Goal: Task Accomplishment & Management: Use online tool/utility

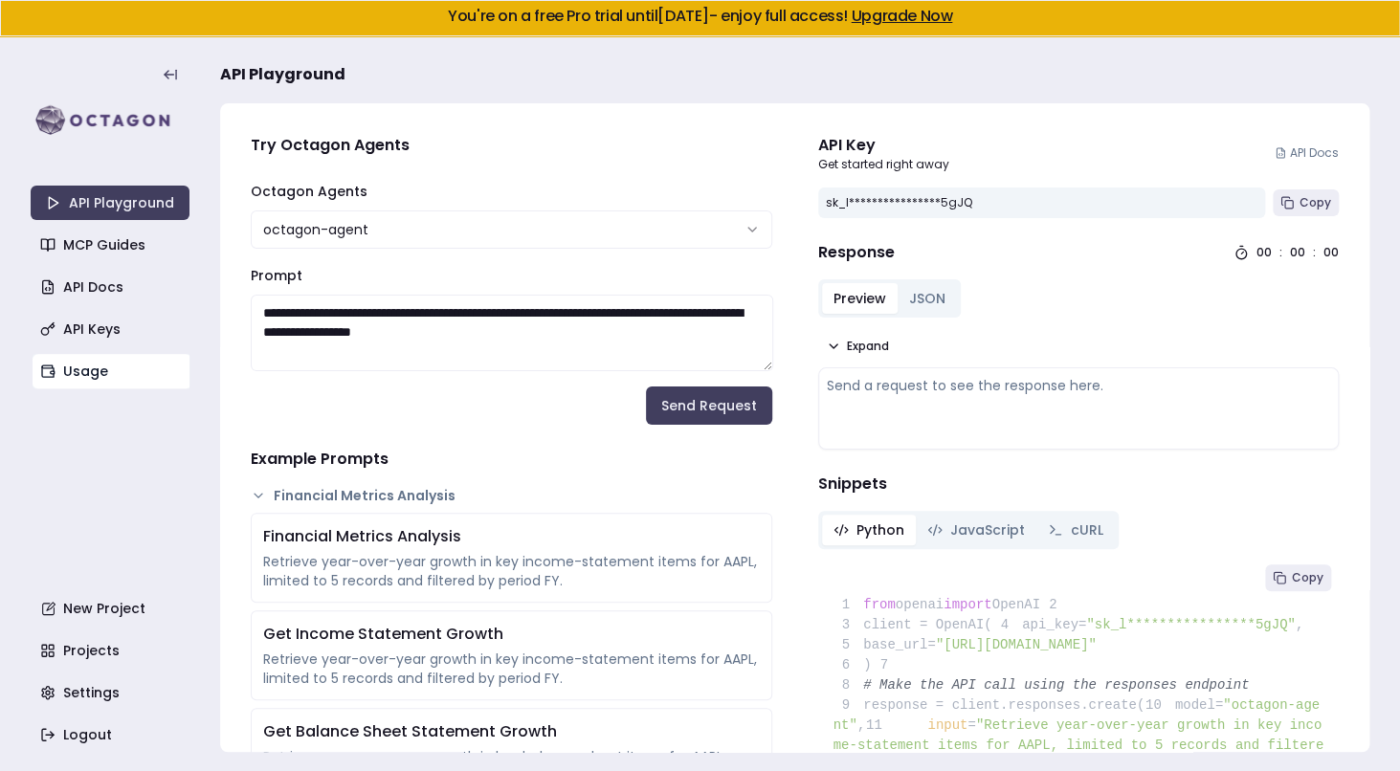
click at [109, 359] on link "Usage" at bounding box center [112, 371] width 159 height 34
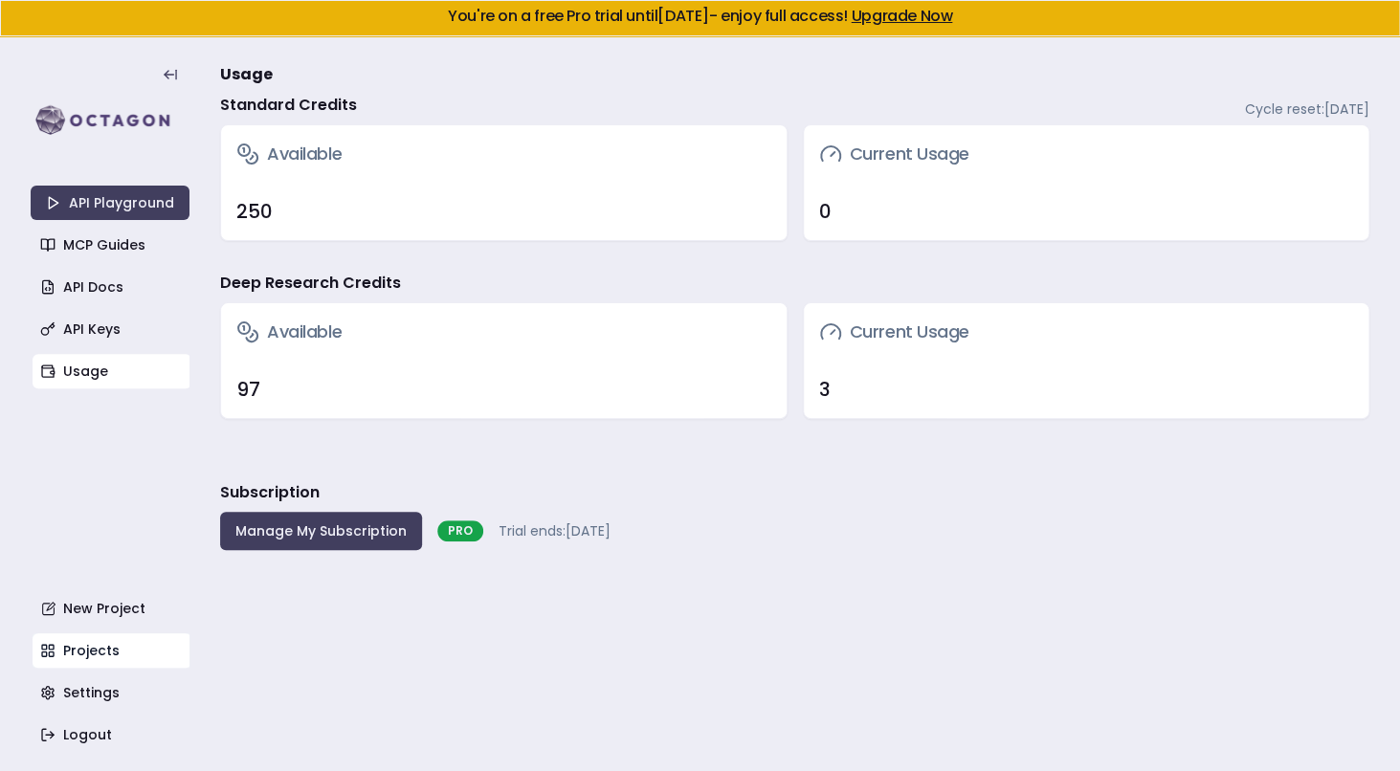
click at [79, 648] on link "Projects" at bounding box center [112, 651] width 159 height 34
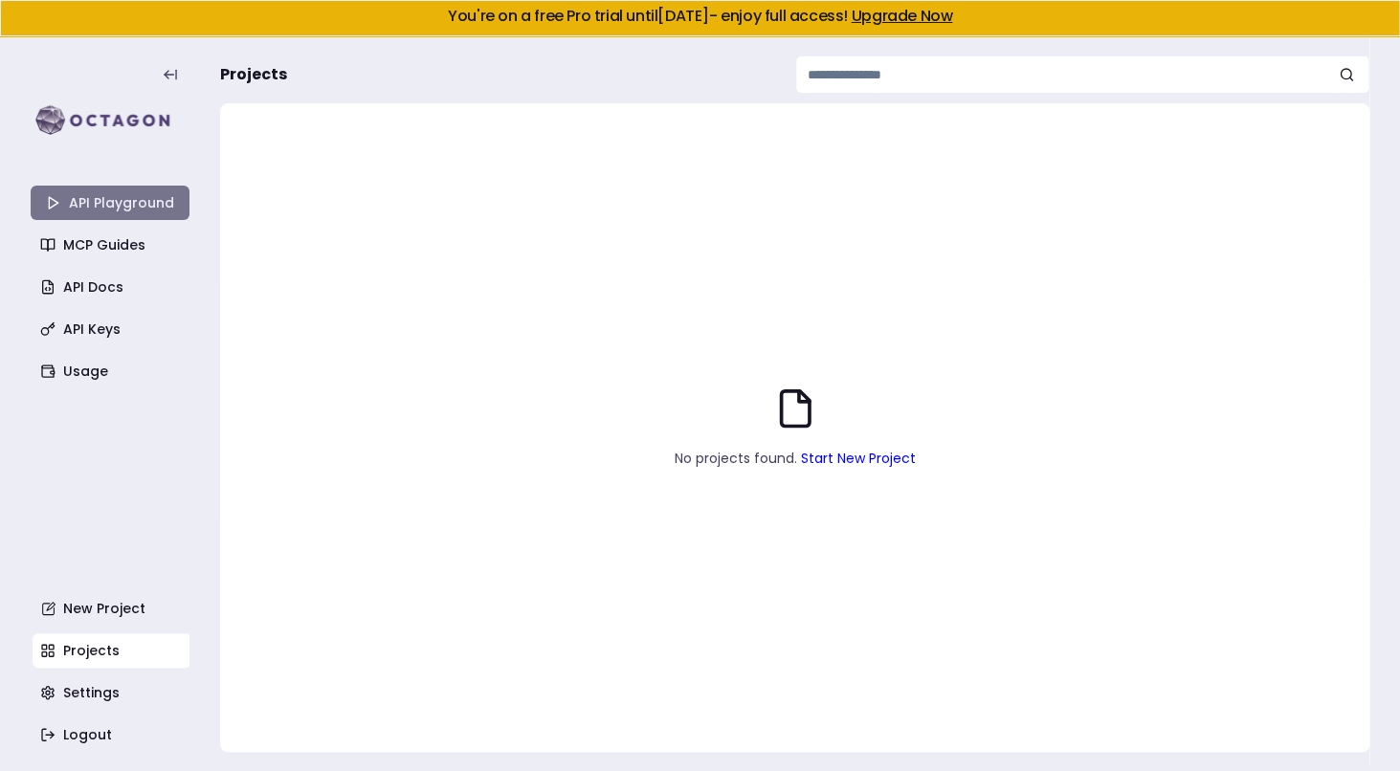
click at [128, 212] on link "API Playground" at bounding box center [110, 203] width 159 height 34
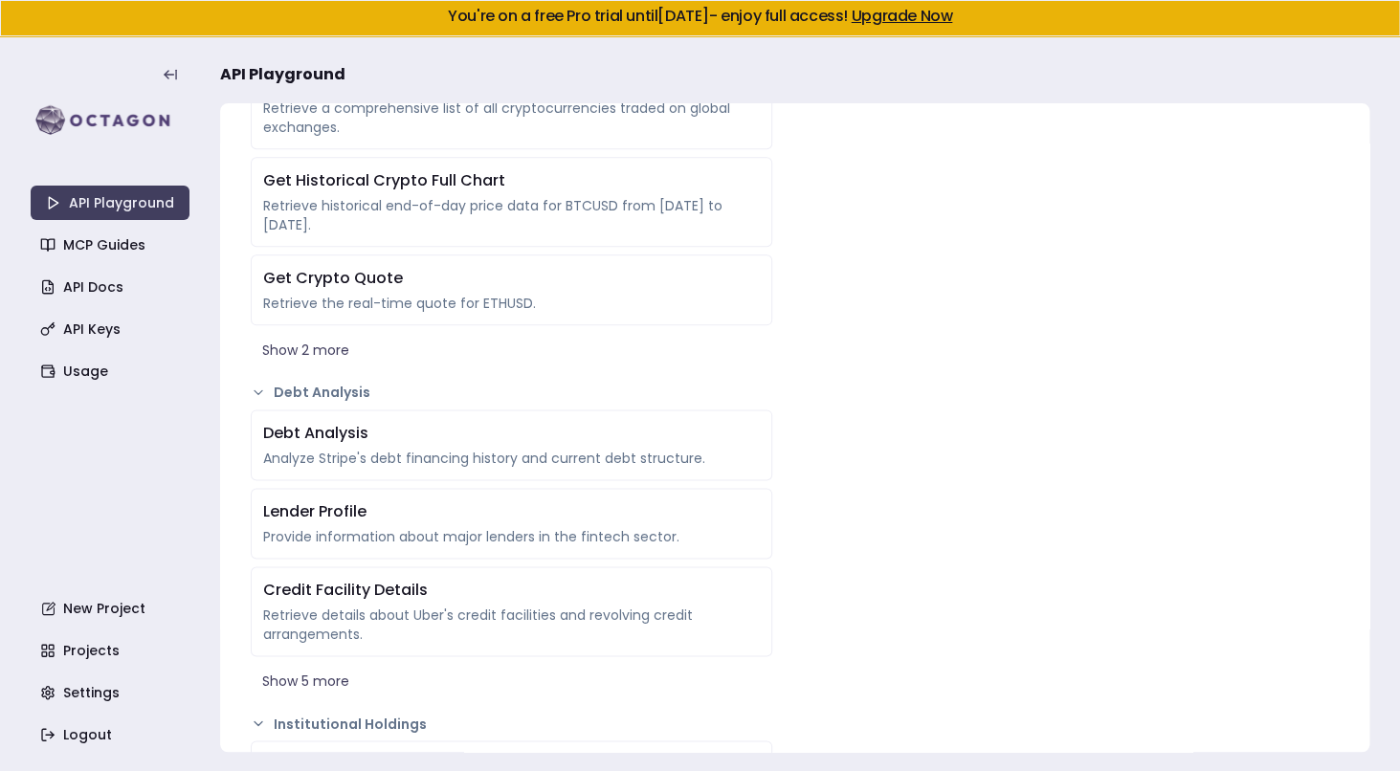
scroll to position [3953, 0]
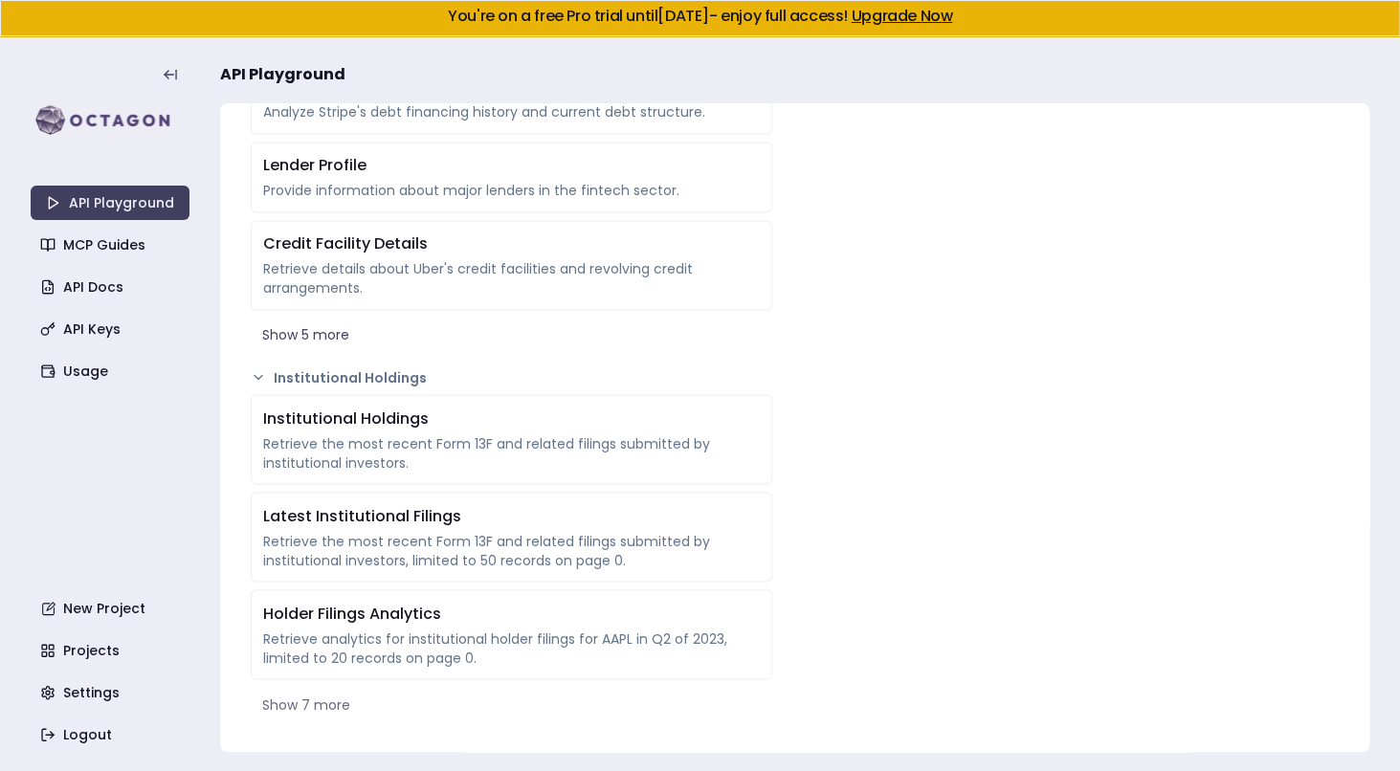
click at [317, 695] on button "Show 7 more" at bounding box center [512, 704] width 522 height 34
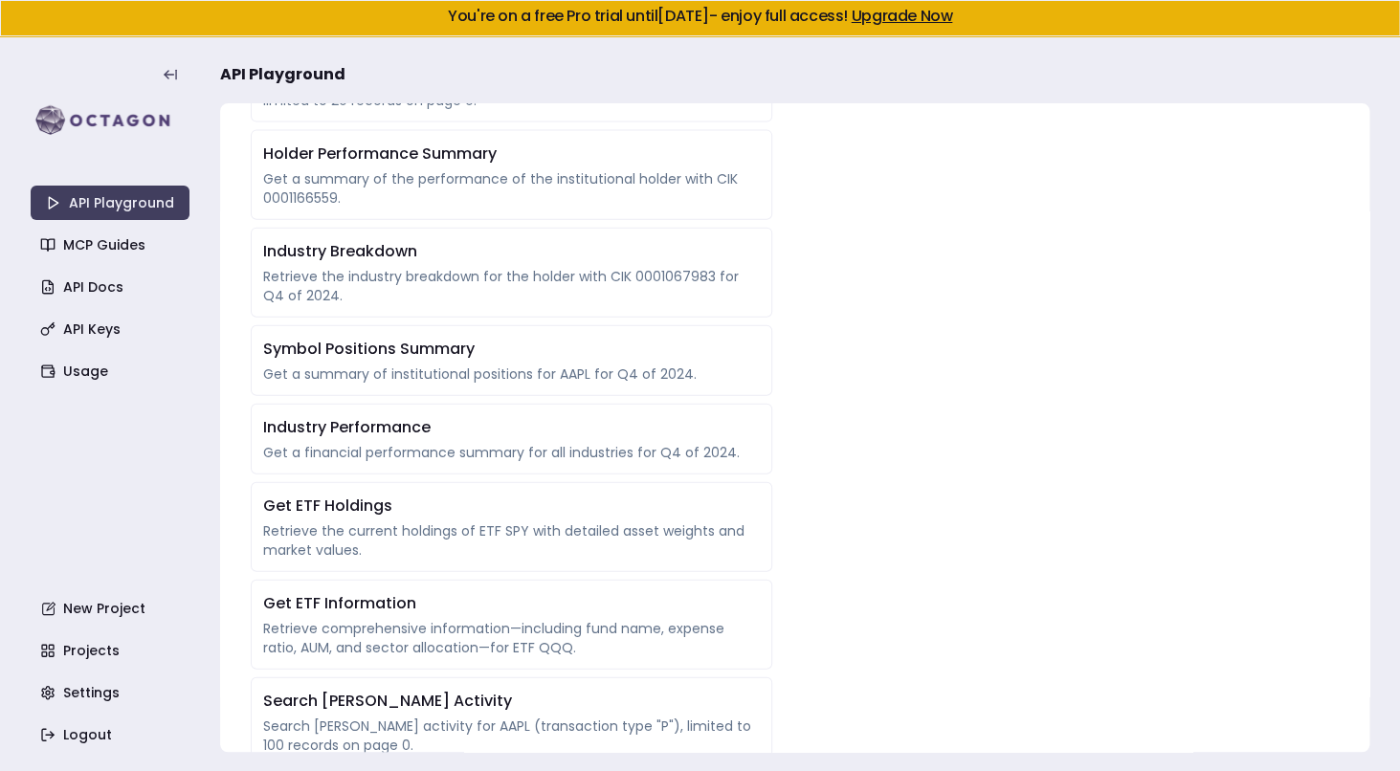
scroll to position [4598, 0]
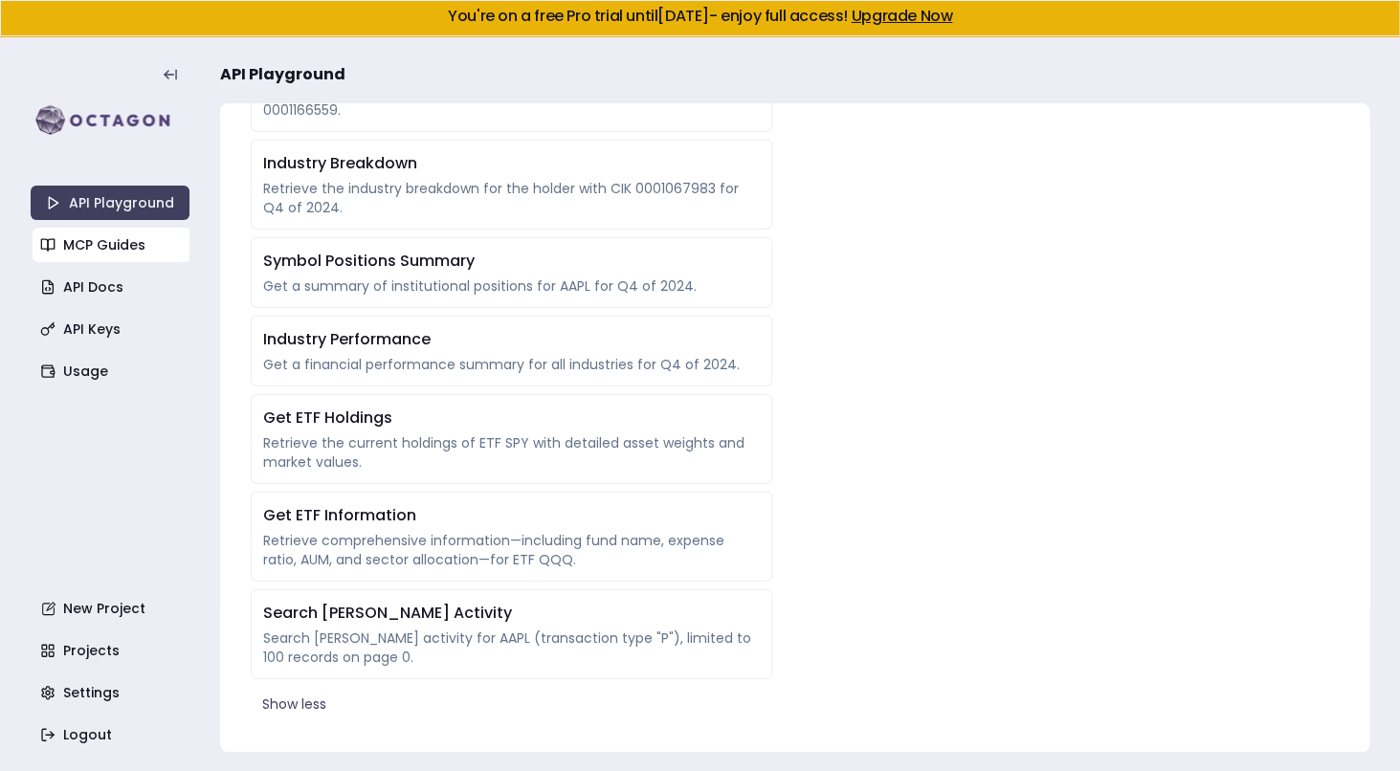
click at [140, 244] on link "MCP Guides" at bounding box center [112, 245] width 159 height 34
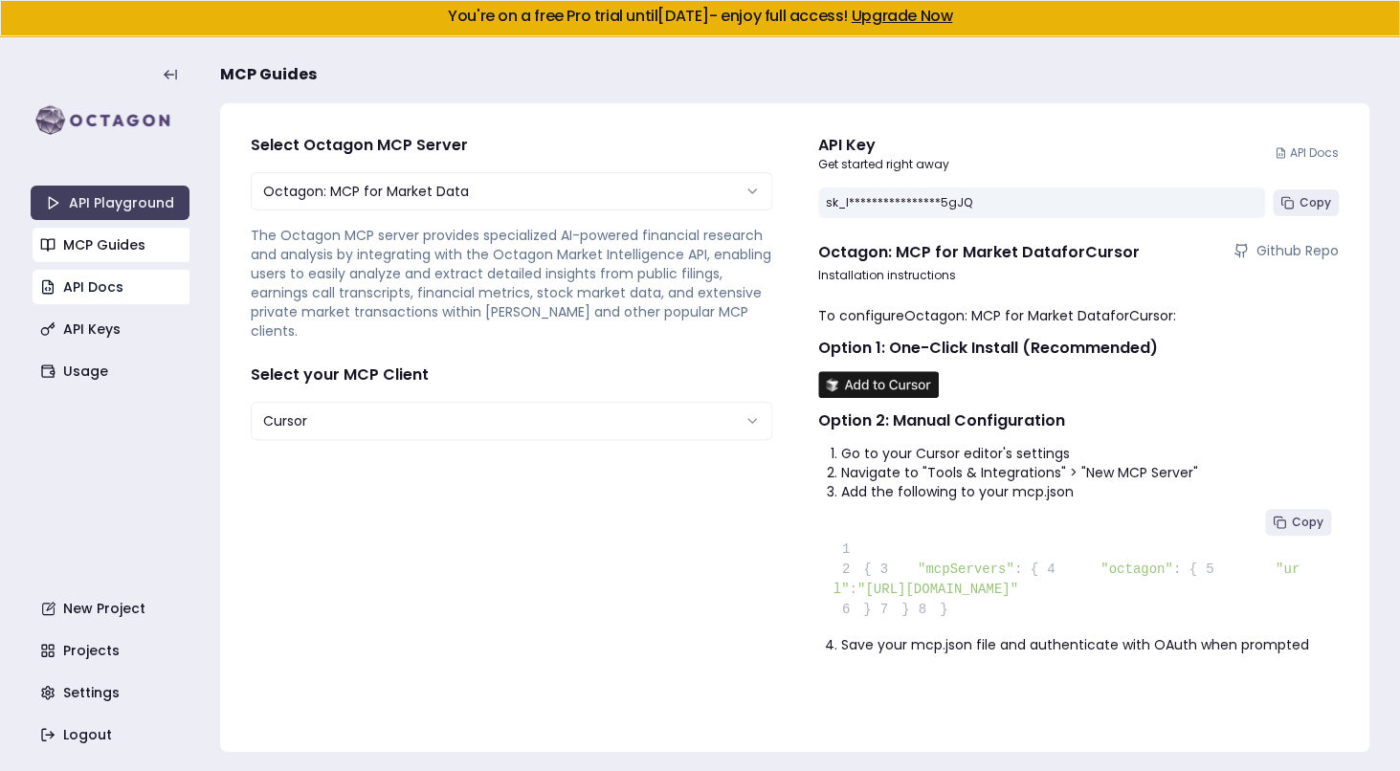
click at [119, 285] on link "API Docs" at bounding box center [112, 287] width 159 height 34
click at [78, 657] on link "Projects" at bounding box center [112, 651] width 159 height 34
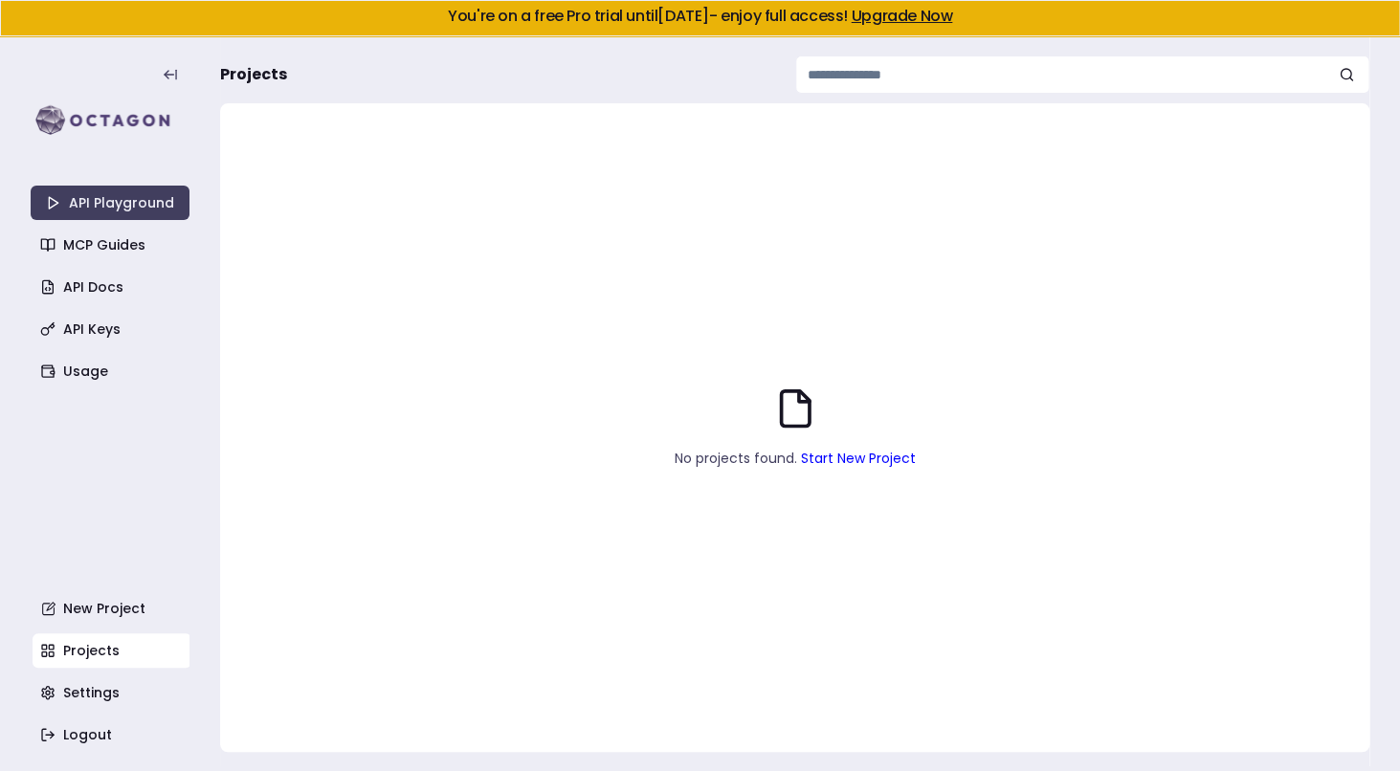
click at [89, 628] on div "API Playground MCP Guides API Docs API Keys Usage New Project Projects Settings…" at bounding box center [110, 404] width 159 height 697
click at [97, 609] on link "New Project" at bounding box center [112, 609] width 159 height 34
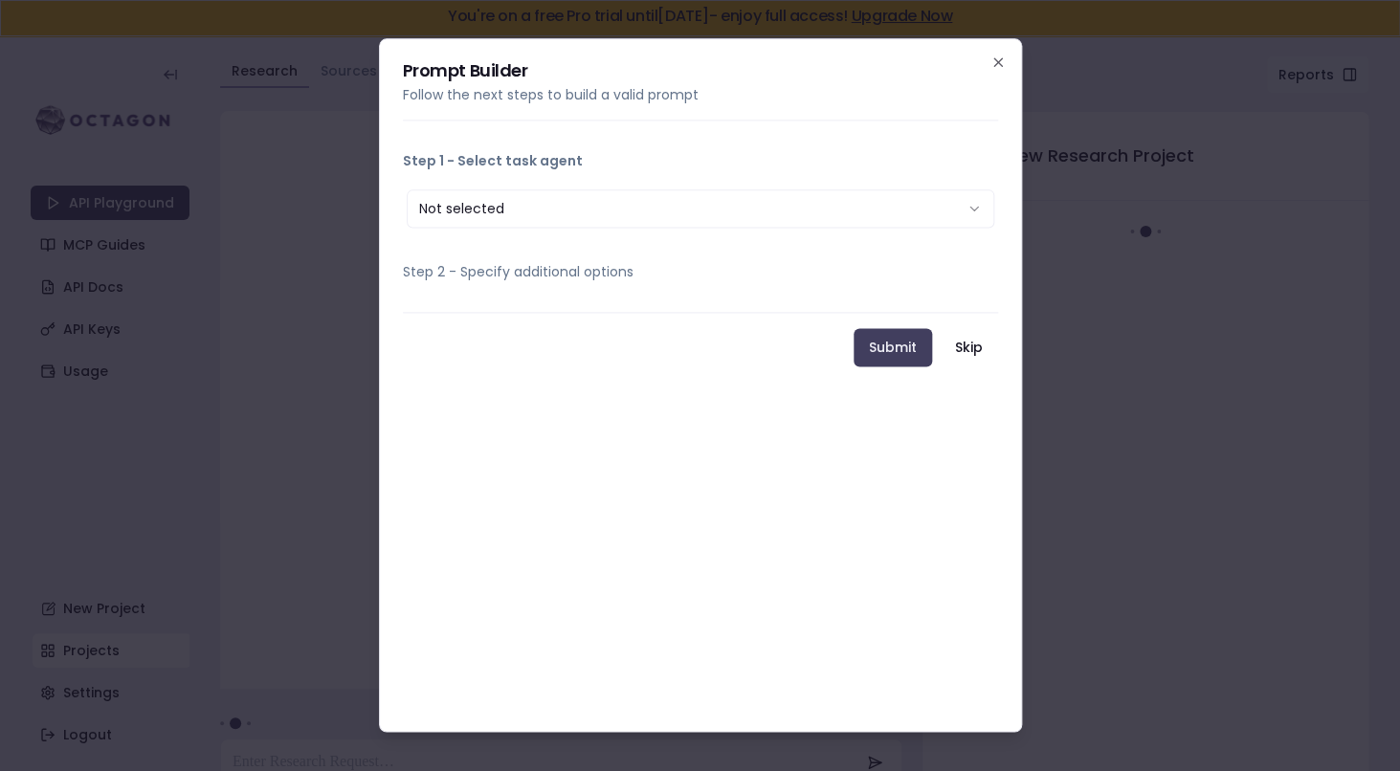
scroll to position [36, 0]
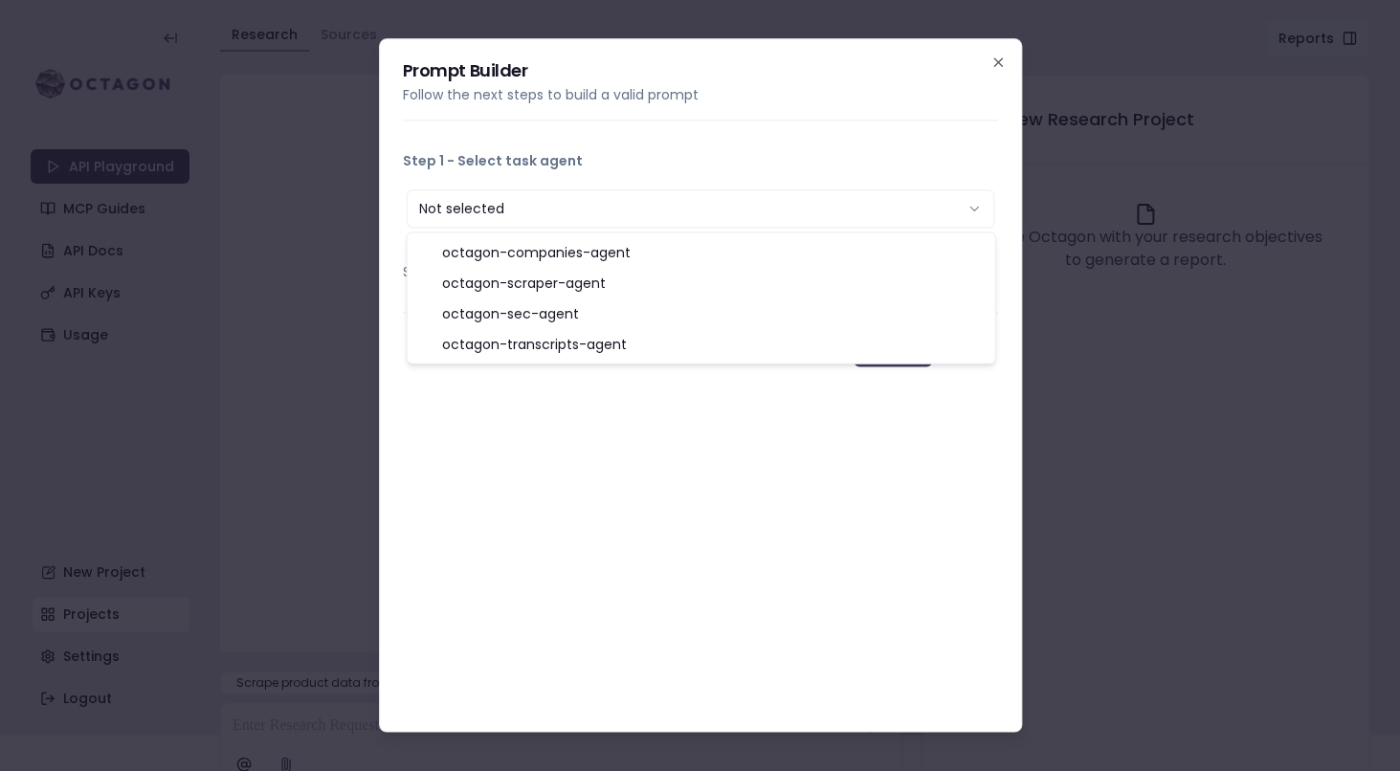
click at [637, 213] on button "Not selected" at bounding box center [701, 209] width 588 height 38
select select "**********"
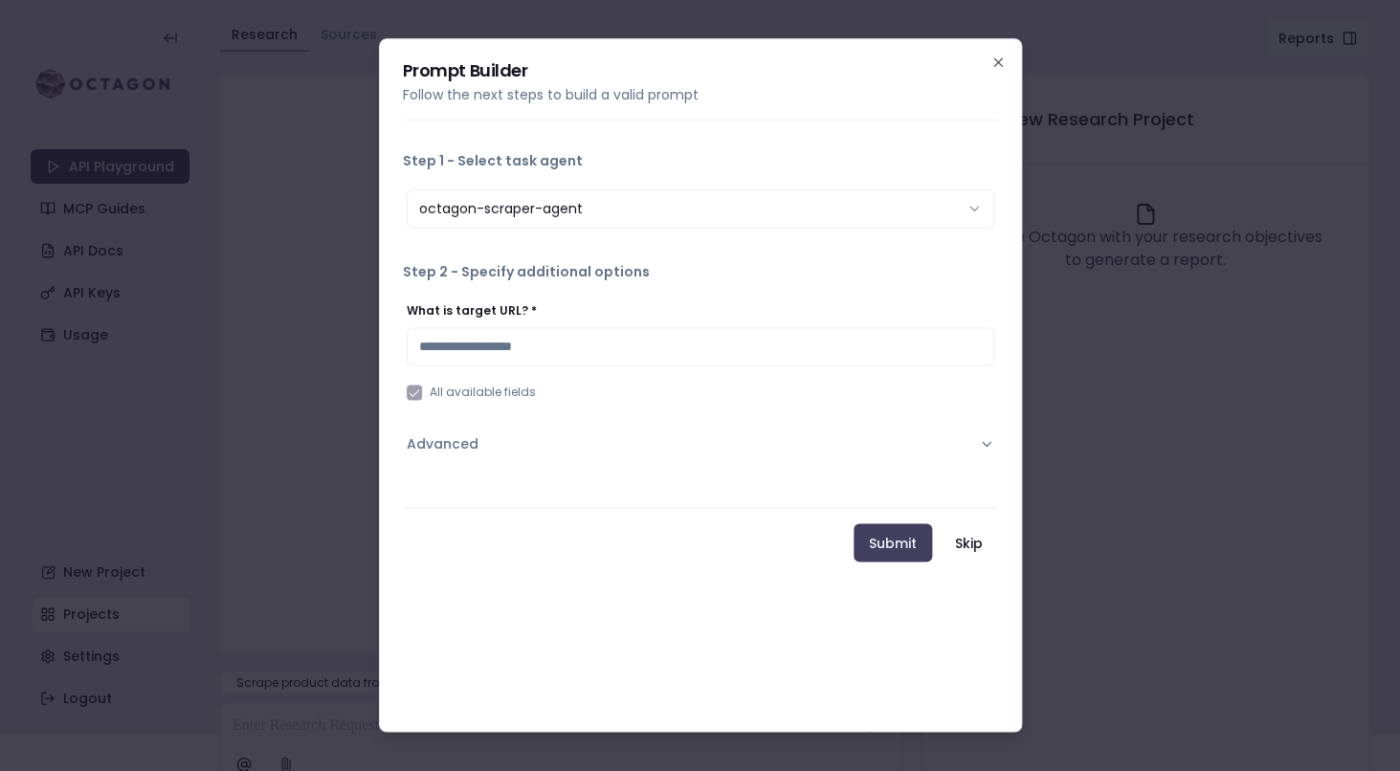
click at [627, 339] on input "What is target URL? *" at bounding box center [701, 346] width 588 height 38
click at [571, 438] on button "Advanced" at bounding box center [701, 444] width 588 height 50
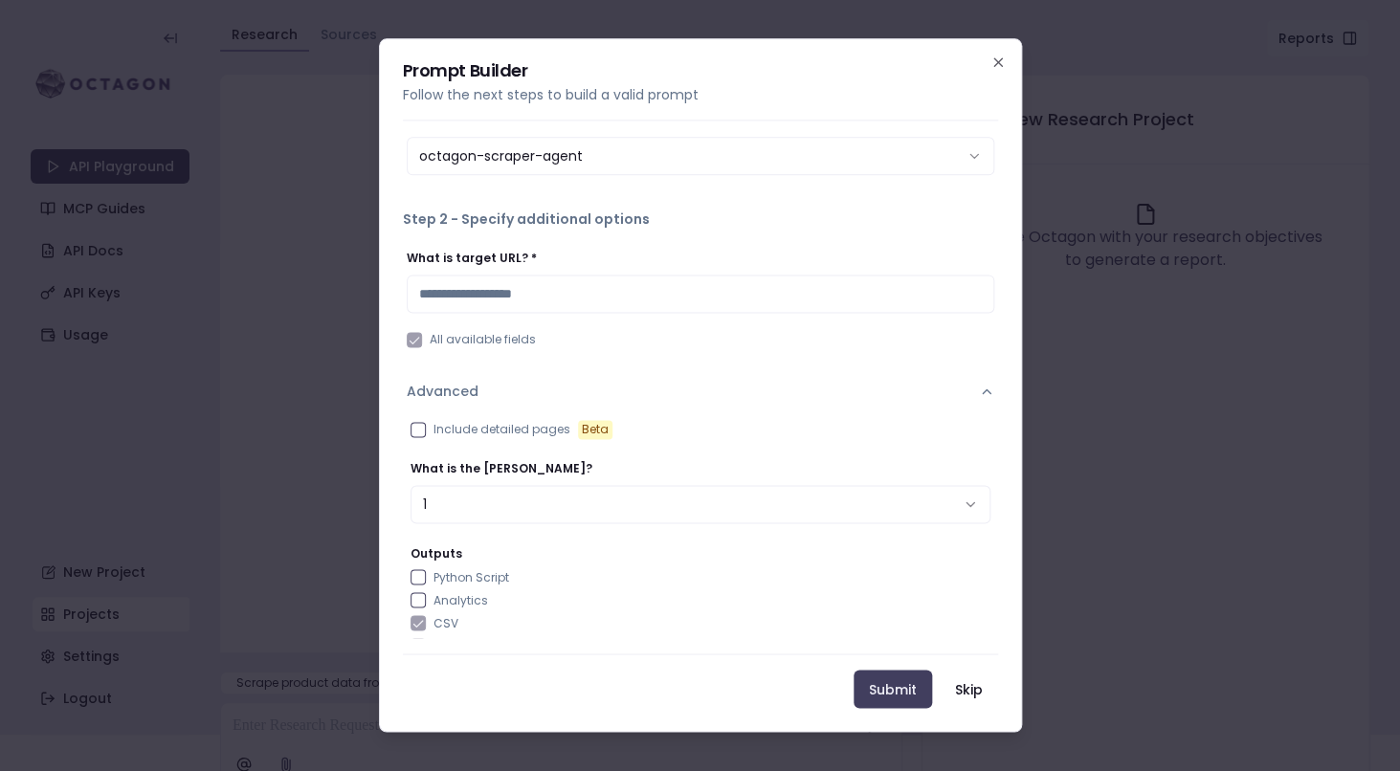
scroll to position [95, 0]
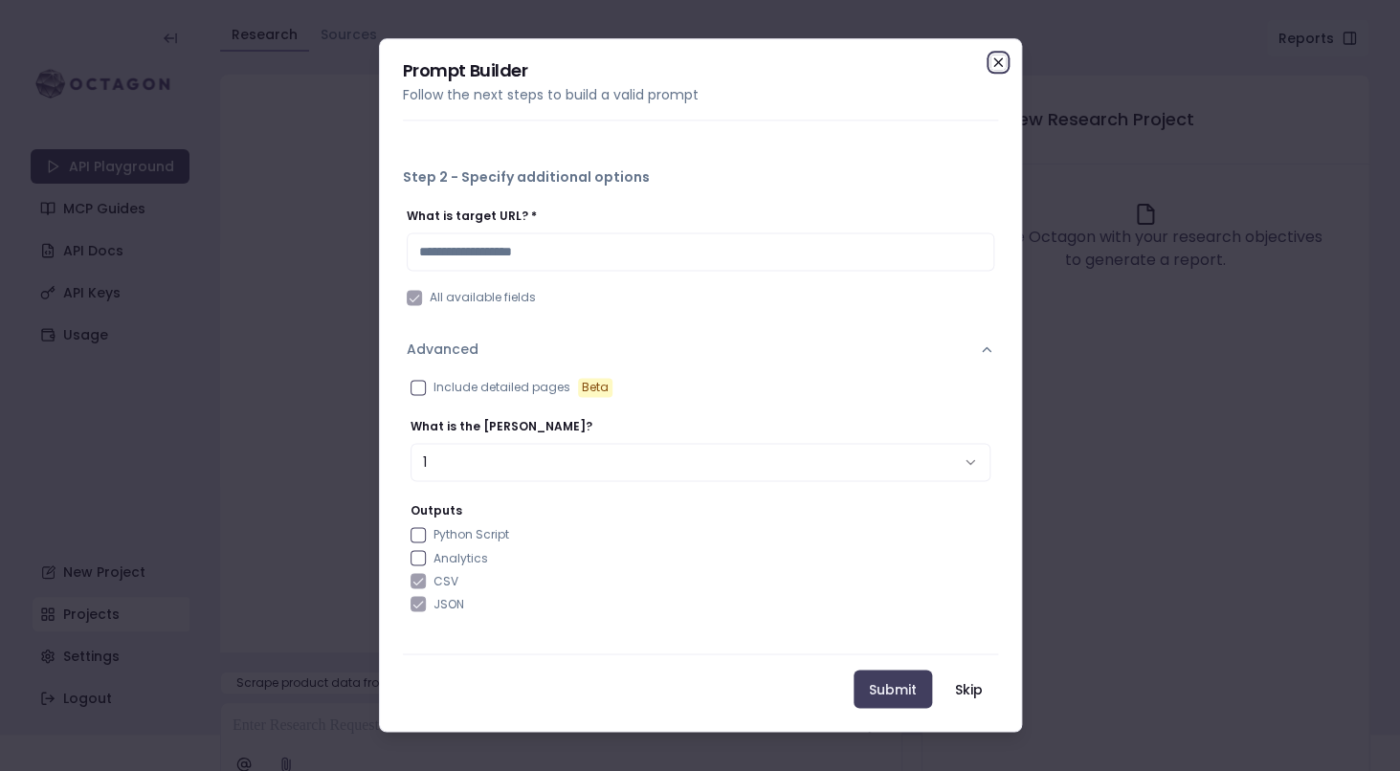
click at [1001, 57] on icon "button" at bounding box center [998, 62] width 15 height 15
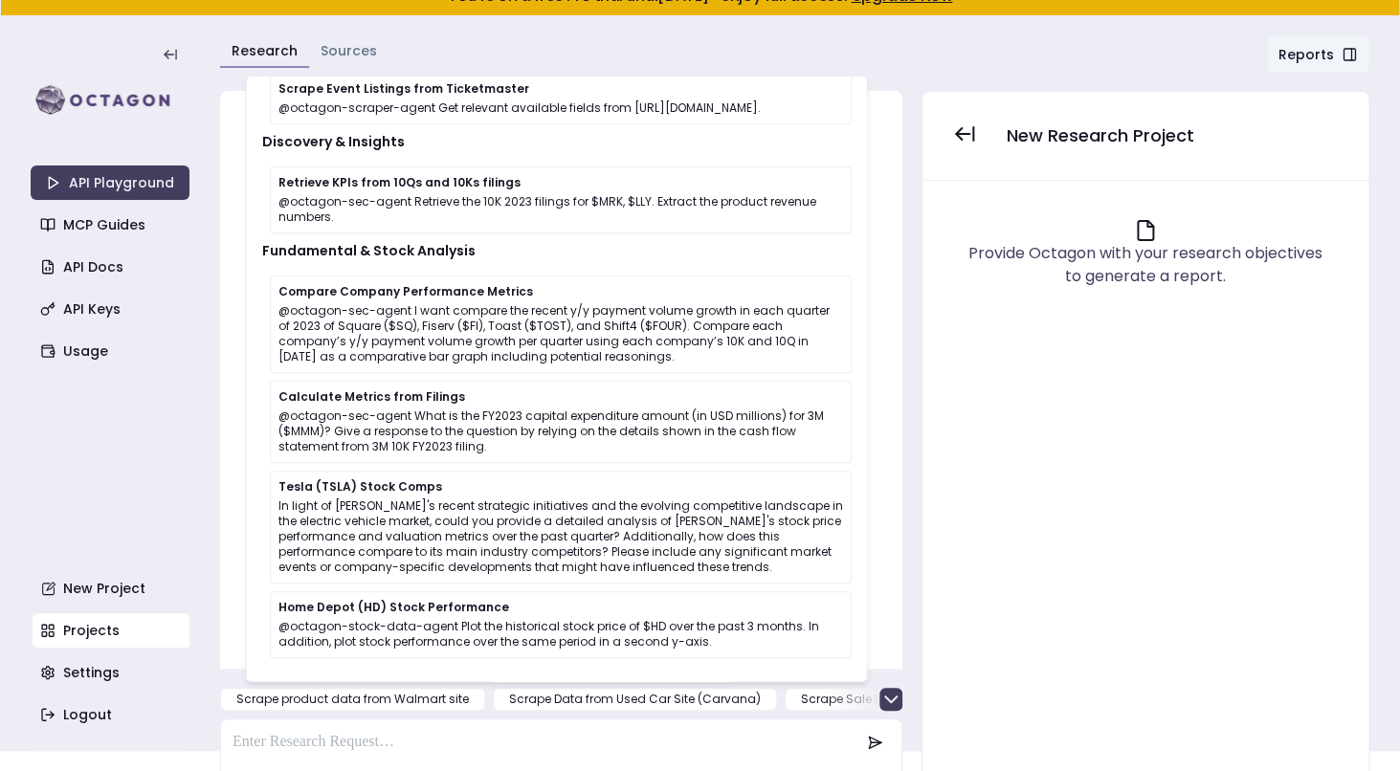
scroll to position [54, 0]
